Goal: Task Accomplishment & Management: Manage account settings

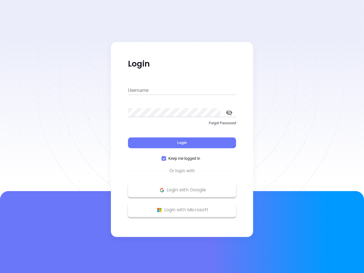
click at [182, 137] on div "Login" at bounding box center [182, 140] width 108 height 18
click at [182, 90] on input "Username" at bounding box center [182, 90] width 108 height 9
click at [229, 113] on icon "toggle password visibility" at bounding box center [229, 112] width 6 height 5
click at [182, 143] on span "Login" at bounding box center [182, 142] width 10 height 5
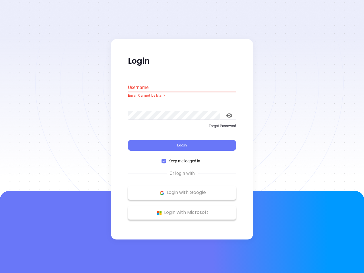
click at [182, 158] on span "Keep me logged in" at bounding box center [184, 161] width 36 height 6
click at [166, 159] on input "Keep me logged in" at bounding box center [164, 161] width 5 height 5
checkbox input "false"
click at [182, 190] on p "Login with Google" at bounding box center [182, 193] width 102 height 9
click at [182, 210] on p "Login with Microsoft" at bounding box center [182, 212] width 102 height 9
